Goal: Task Accomplishment & Management: Manage account settings

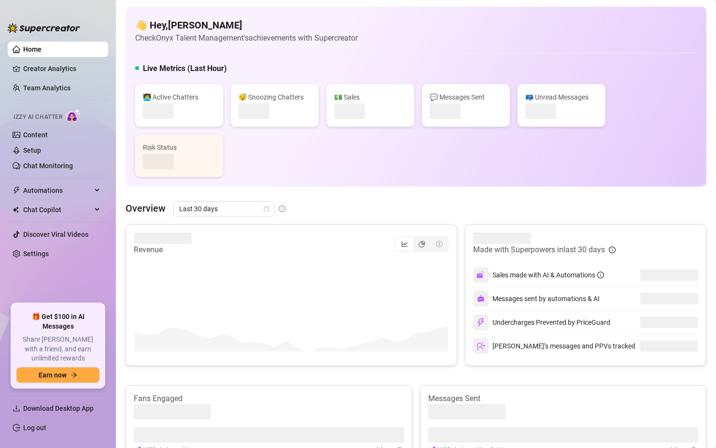
click at [557, 14] on div "👋 Hey, [PERSON_NAME] Check Onyx Talent Management's achievements with Supercrea…" at bounding box center [416, 97] width 581 height 180
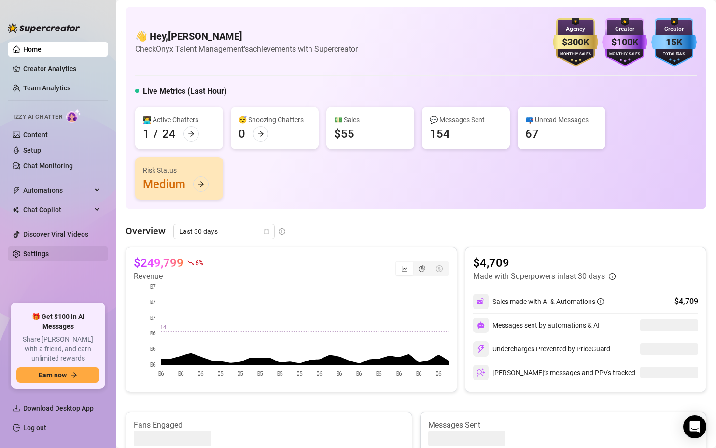
click at [42, 254] on link "Settings" at bounding box center [36, 254] width 26 height 8
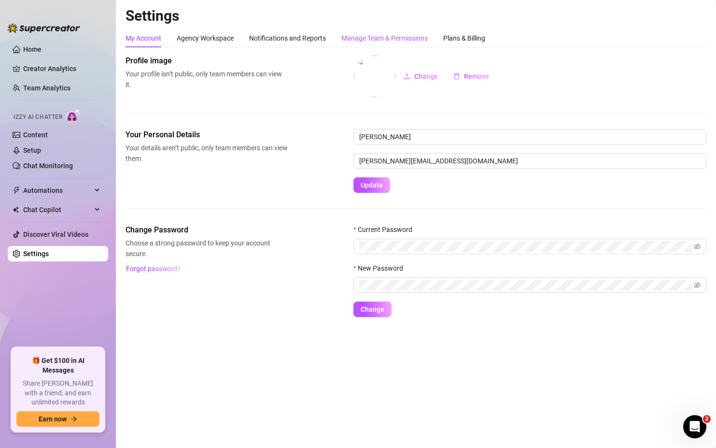
click at [372, 36] on div "Manage Team & Permissions" at bounding box center [384, 38] width 86 height 11
click at [464, 37] on div "Plans & Billing" at bounding box center [464, 38] width 42 height 11
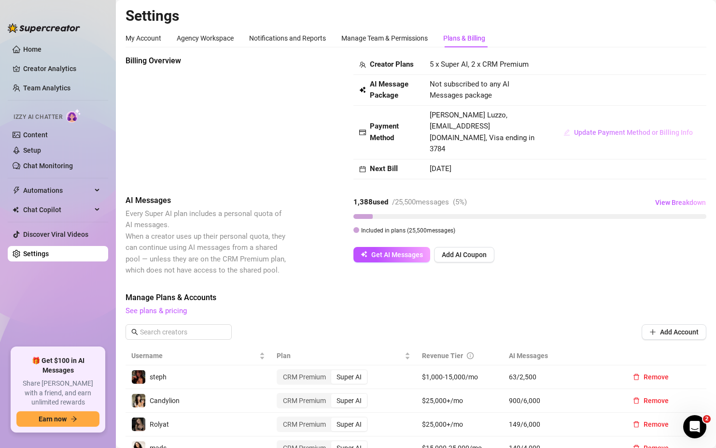
click at [604, 128] on span "Update Payment Method or Billing Info" at bounding box center [633, 132] width 119 height 8
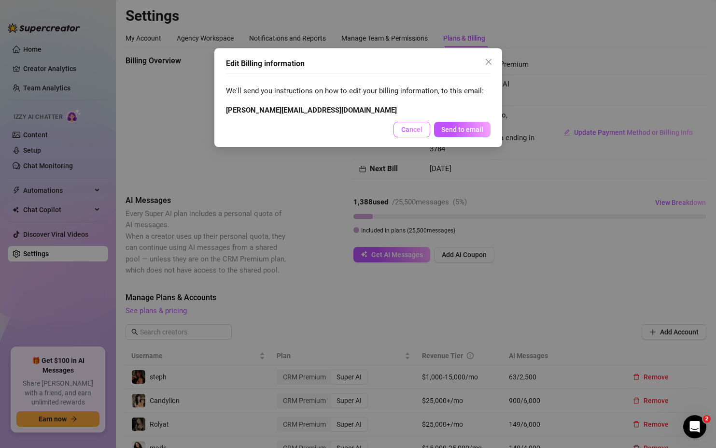
click at [407, 130] on span "Cancel" at bounding box center [411, 130] width 21 height 8
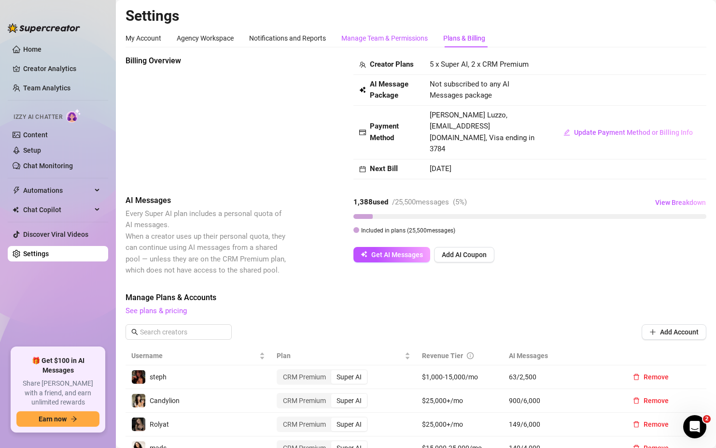
click at [389, 41] on div "Manage Team & Permissions" at bounding box center [384, 38] width 86 height 11
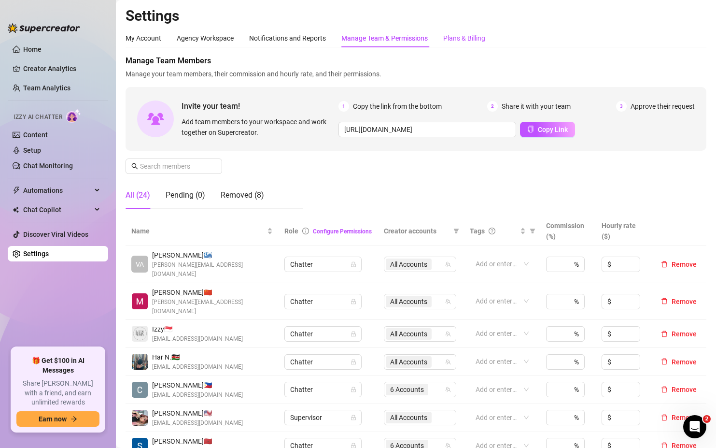
click at [458, 33] on div "Plans & Billing" at bounding box center [464, 38] width 42 height 11
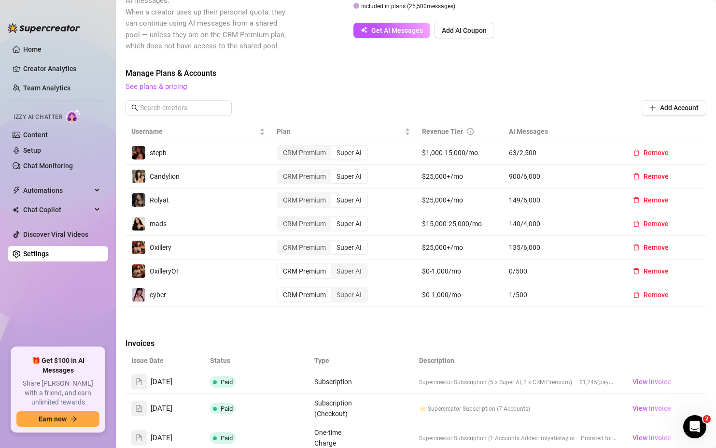
scroll to position [392, 0]
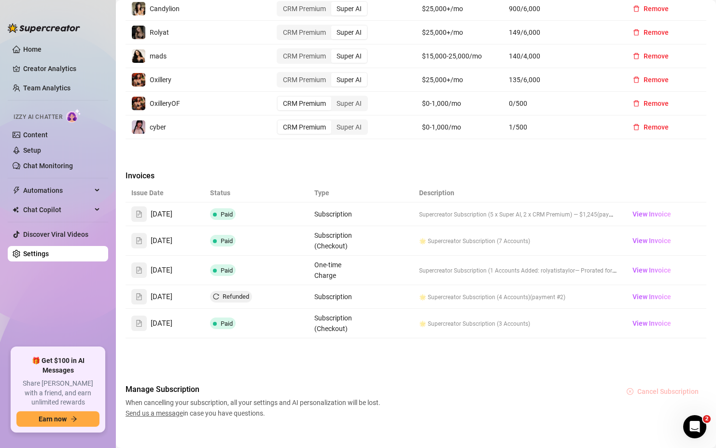
click at [658, 387] on span "Cancel Subscription" at bounding box center [667, 391] width 61 height 8
click at [672, 355] on span "Cancel" at bounding box center [675, 355] width 21 height 8
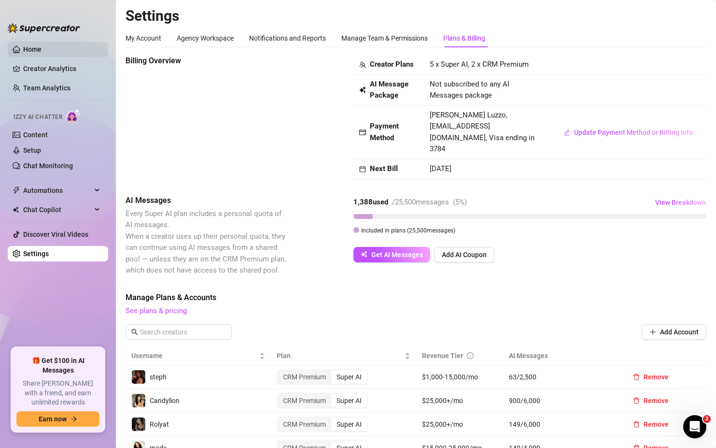
click at [30, 50] on link "Home" at bounding box center [32, 49] width 18 height 8
